Goal: Task Accomplishment & Management: Use online tool/utility

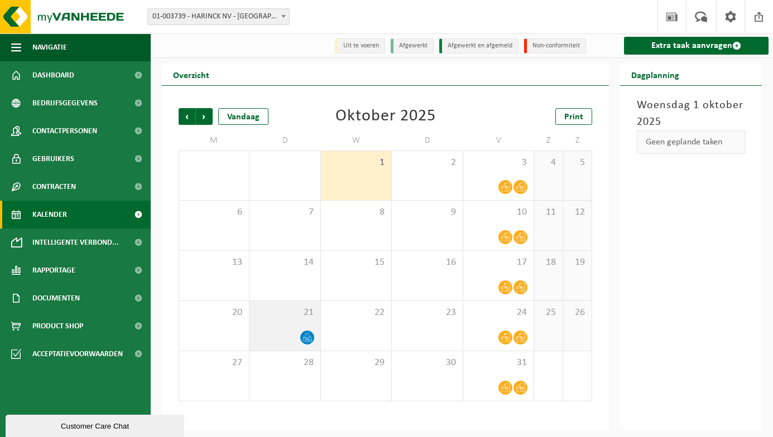
click at [309, 338] on icon at bounding box center [307, 335] width 4 height 5
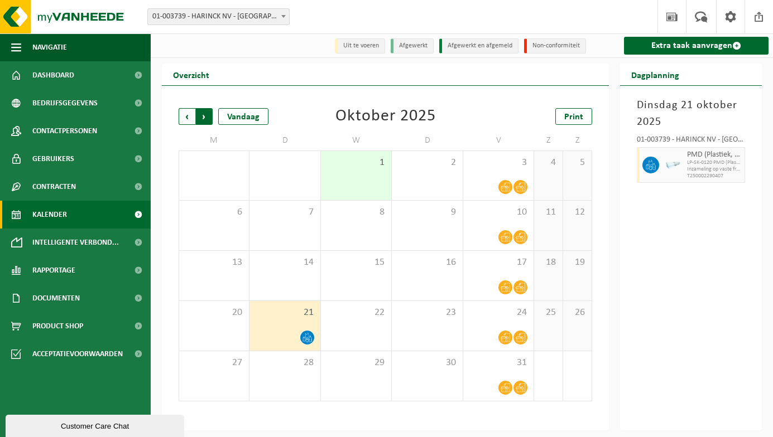
click at [184, 114] on span "Vorige" at bounding box center [187, 116] width 17 height 17
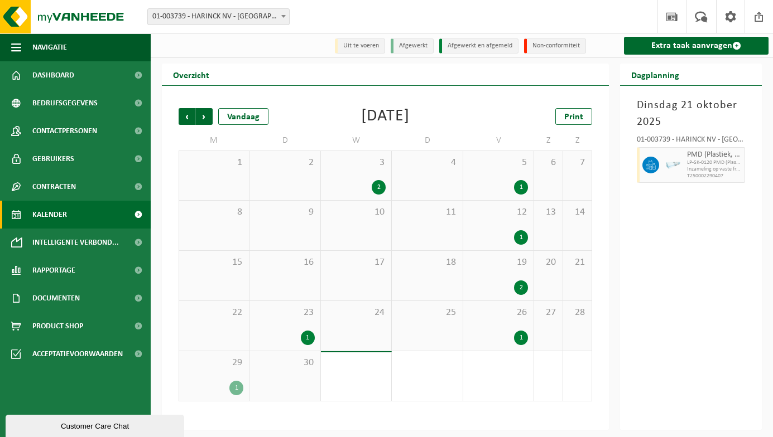
click at [310, 338] on div "1" at bounding box center [308, 338] width 14 height 15
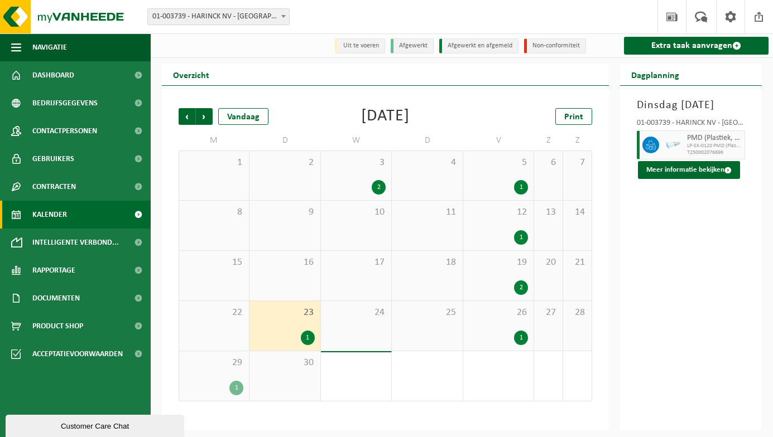
click at [263, 335] on div "1" at bounding box center [284, 338] width 59 height 15
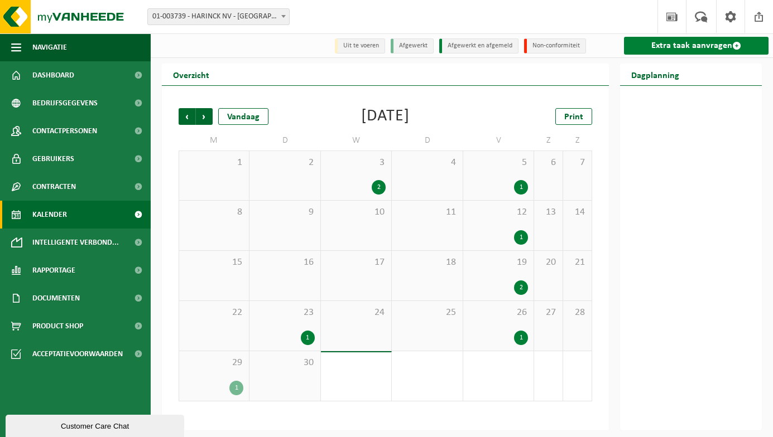
click at [733, 46] on span at bounding box center [736, 45] width 9 height 9
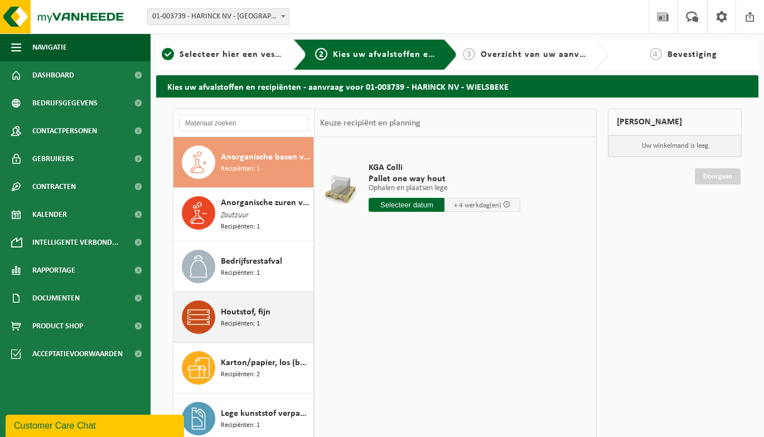
click at [233, 311] on span "Houtstof, fijn" at bounding box center [246, 312] width 50 height 13
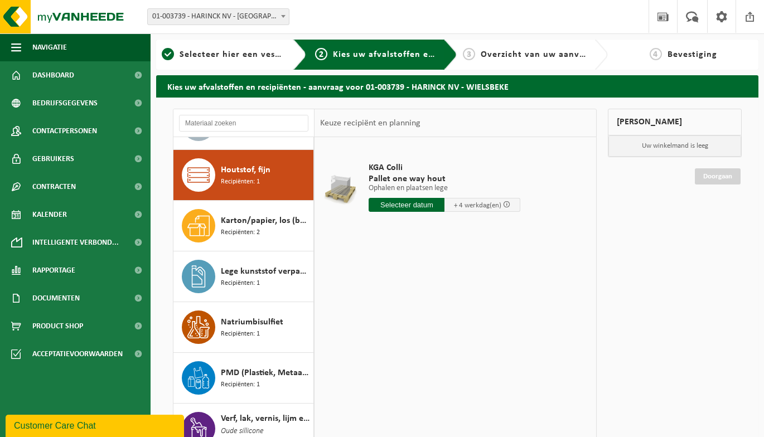
scroll to position [153, 0]
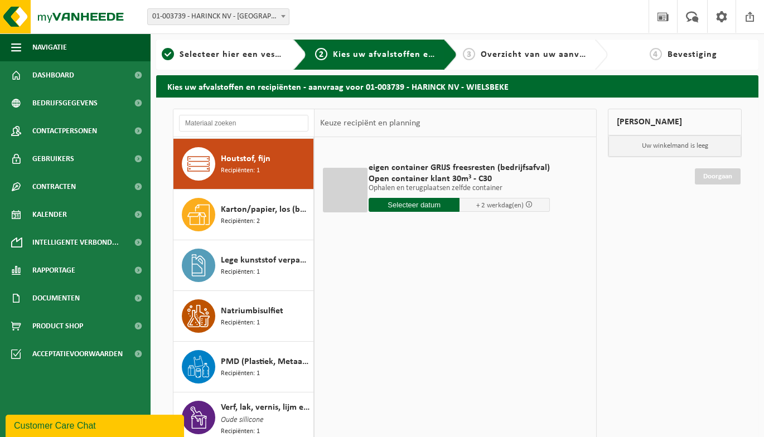
click at [436, 205] on input "text" at bounding box center [414, 205] width 91 height 14
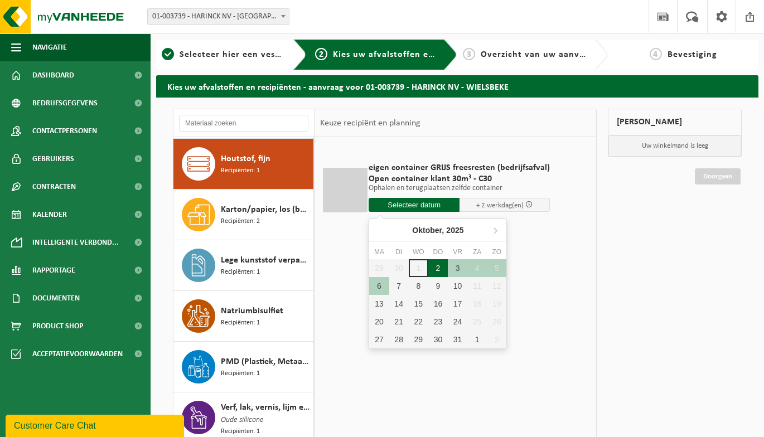
click at [439, 270] on div "2" at bounding box center [439, 268] width 20 height 18
type input "Van 2025-10-02"
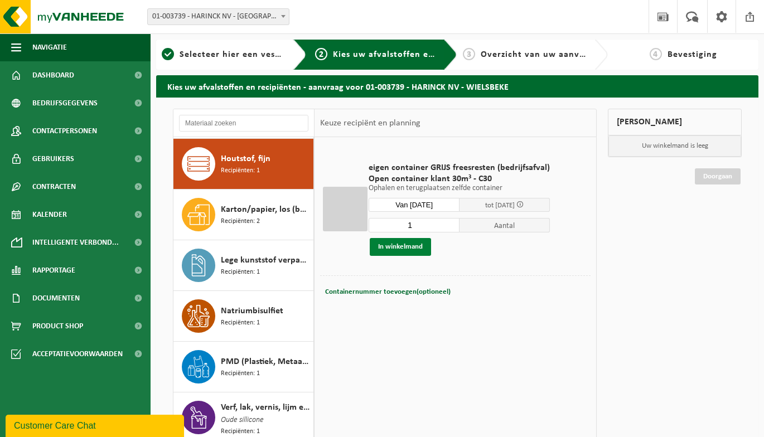
click at [398, 248] on button "In winkelmand" at bounding box center [400, 247] width 61 height 18
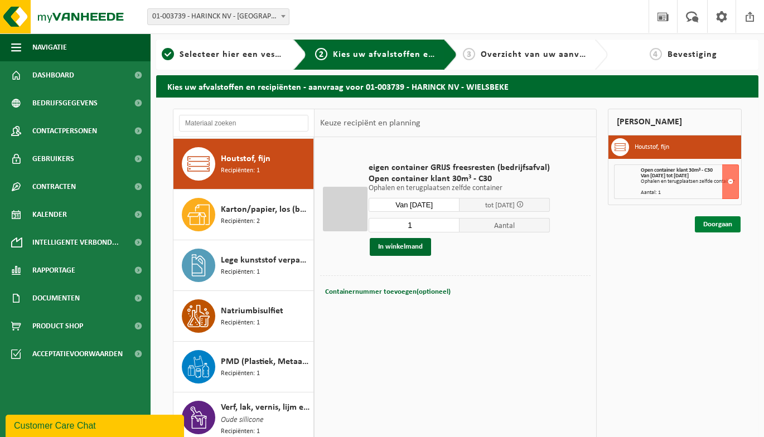
click at [710, 223] on link "Doorgaan" at bounding box center [718, 225] width 46 height 16
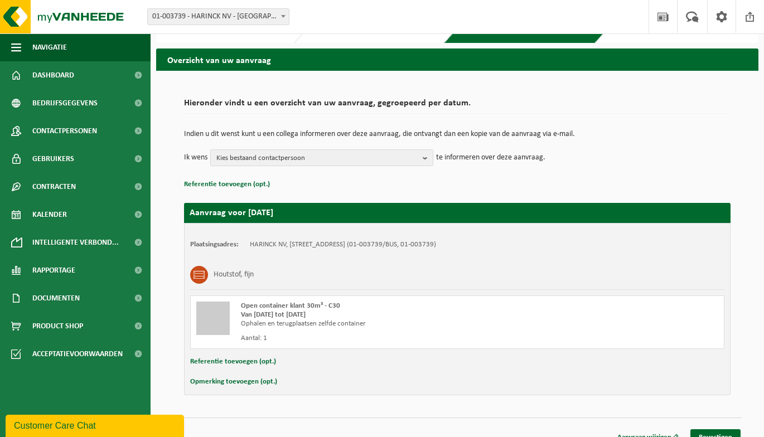
scroll to position [41, 0]
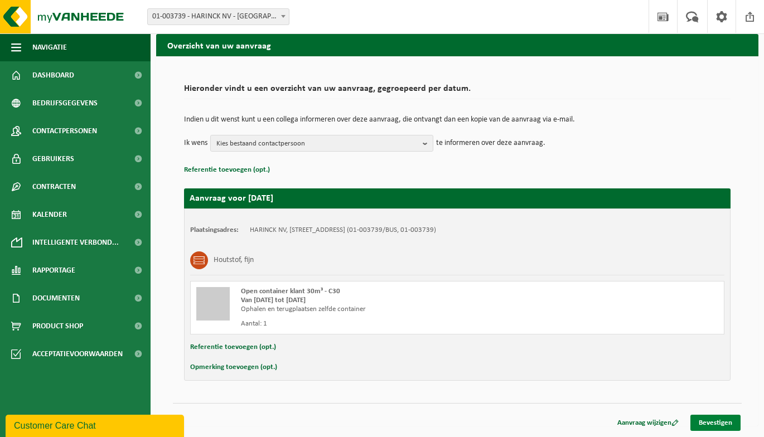
click at [713, 420] on link "Bevestigen" at bounding box center [716, 423] width 50 height 16
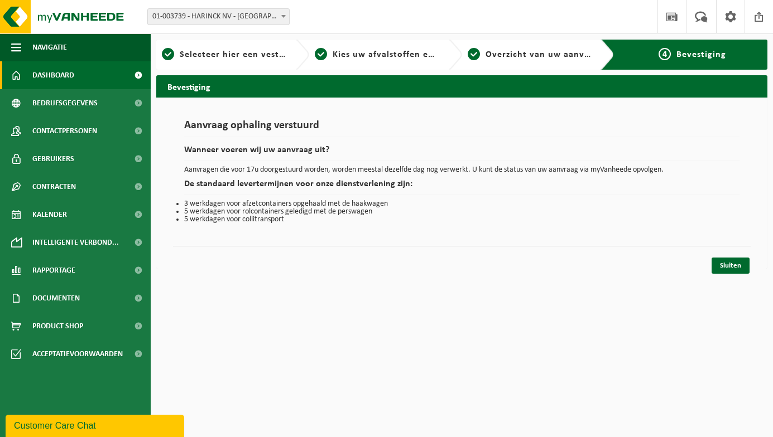
click at [82, 75] on link "Dashboard" at bounding box center [75, 75] width 151 height 28
